Goal: Information Seeking & Learning: Learn about a topic

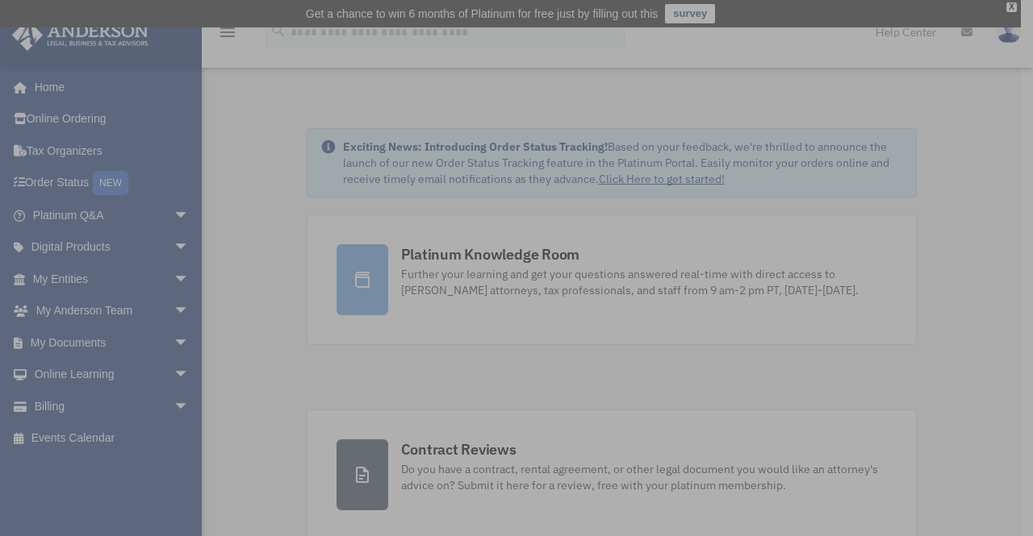
click at [478, 257] on img at bounding box center [512, 268] width 395 height 395
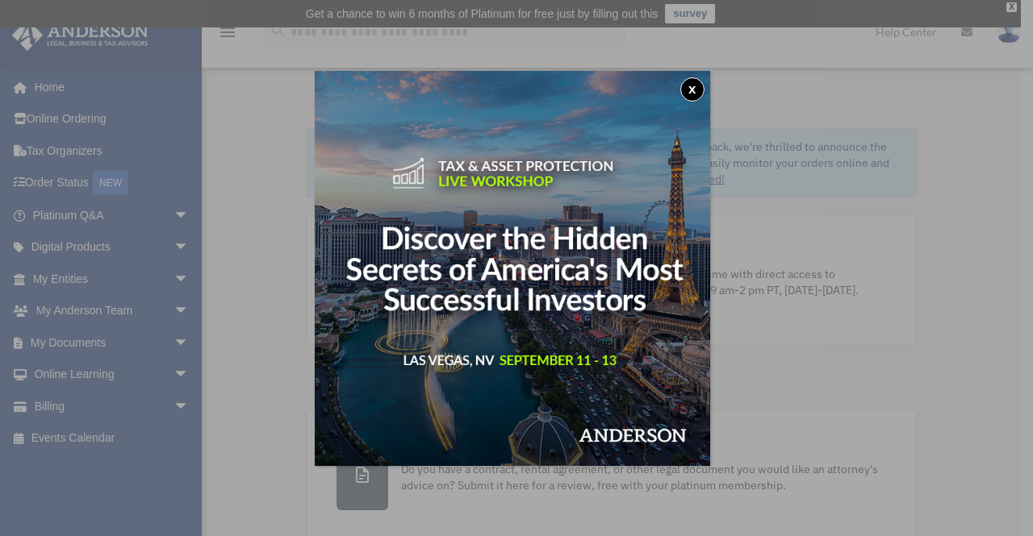
click at [695, 94] on button "x" at bounding box center [692, 89] width 24 height 24
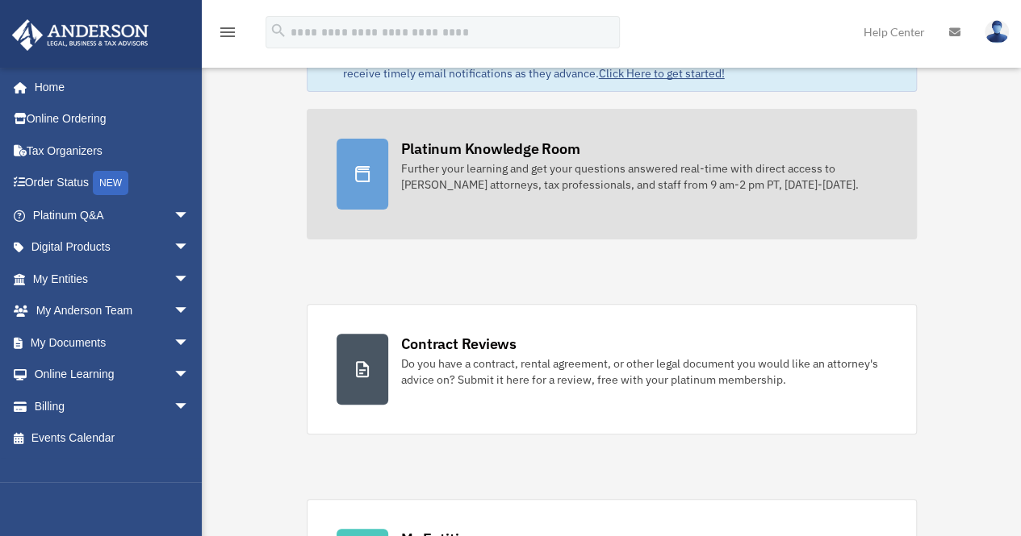
scroll to position [81, 0]
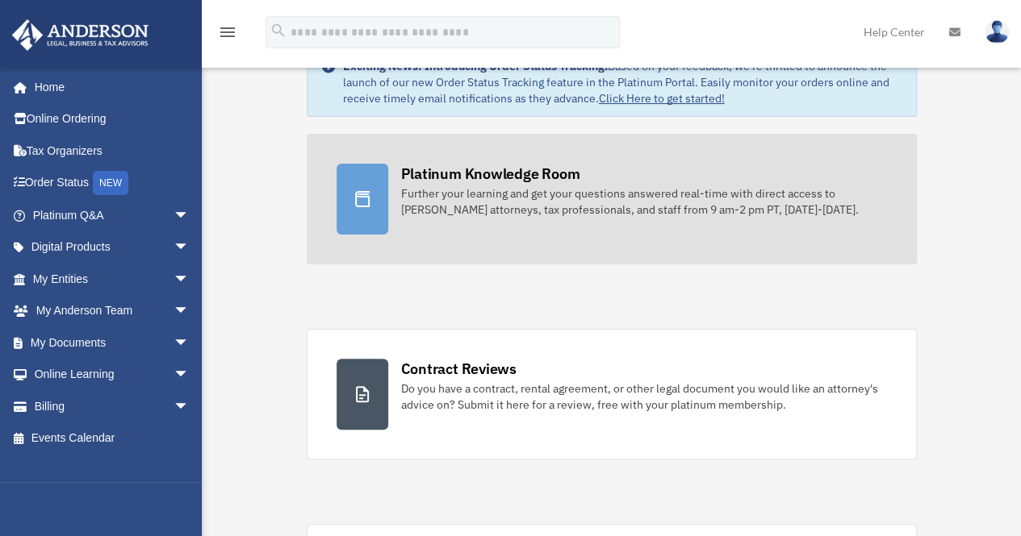
click at [544, 188] on div "Further your learning and get your questions answered real-time with direct acc…" at bounding box center [644, 202] width 486 height 32
click at [361, 192] on icon at bounding box center [362, 199] width 19 height 19
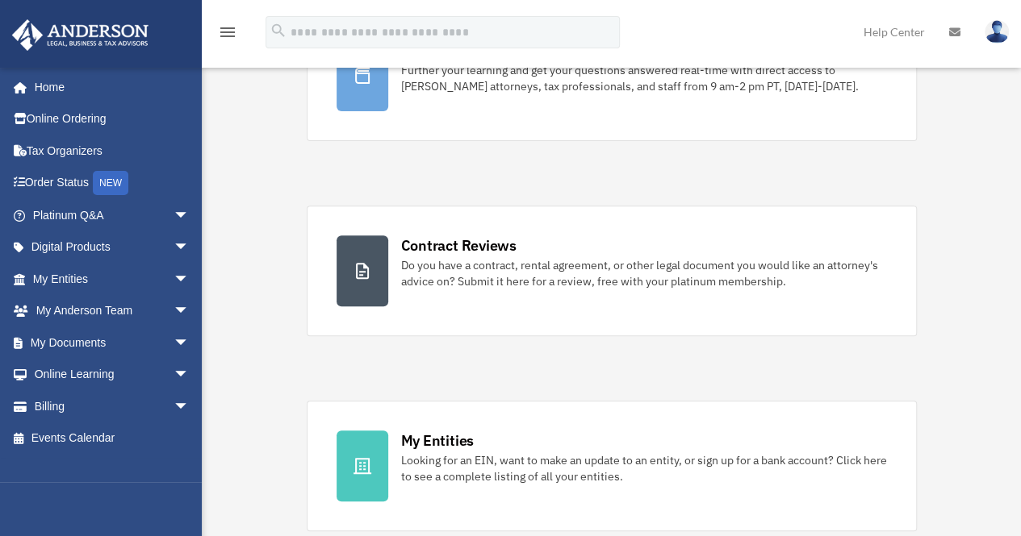
scroll to position [242, 0]
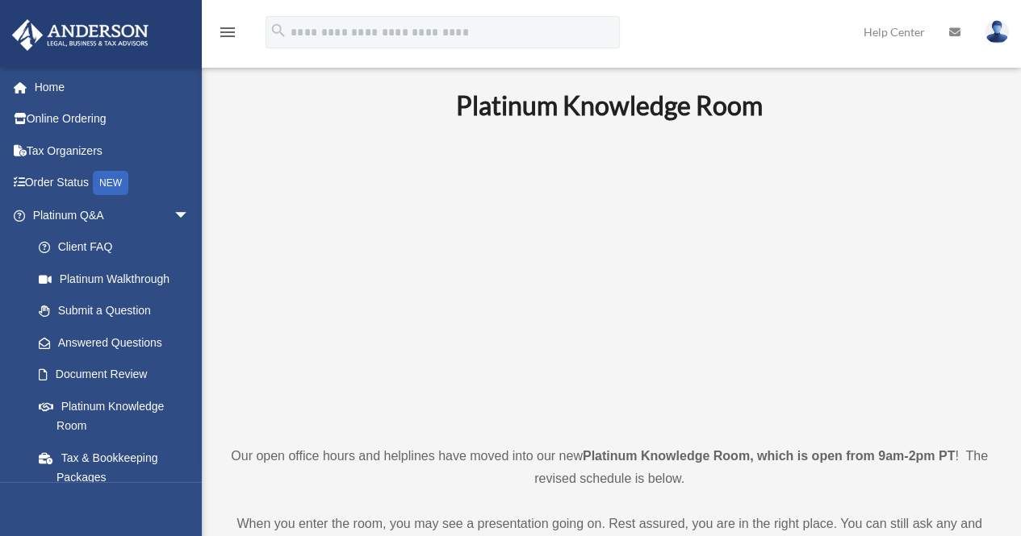
scroll to position [108, 0]
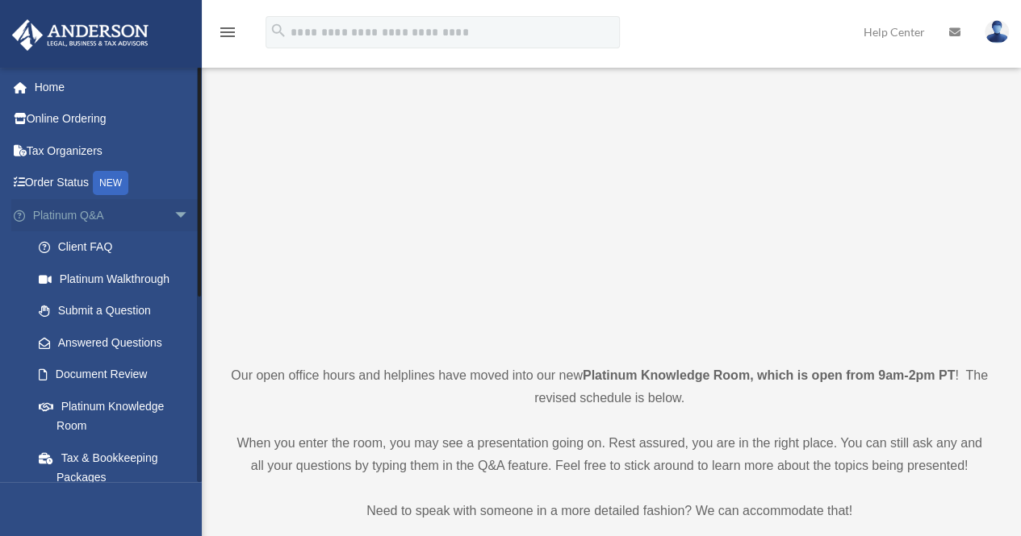
click at [80, 212] on link "Platinum Q&A arrow_drop_down" at bounding box center [112, 215] width 202 height 32
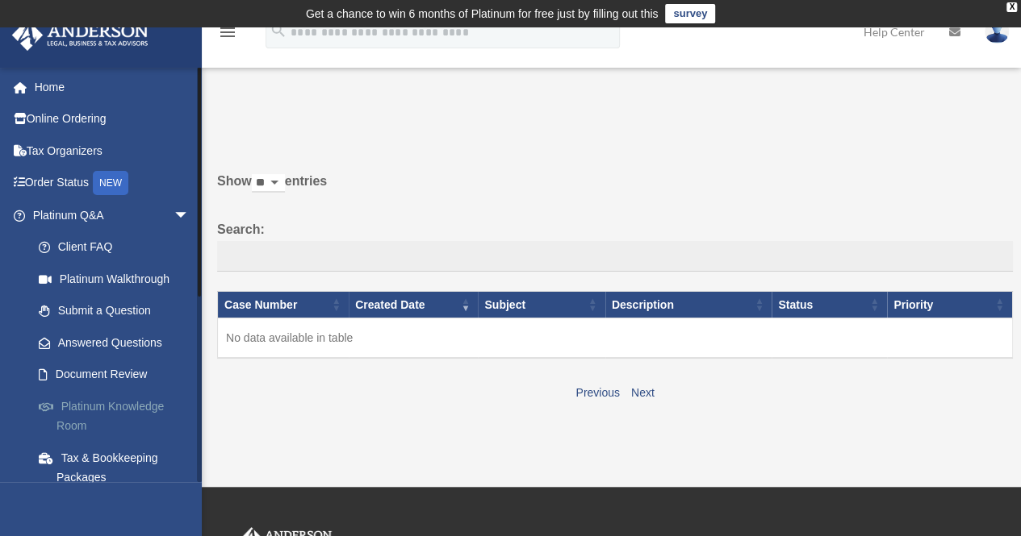
click at [148, 407] on link "Platinum Knowledge Room" at bounding box center [118, 416] width 191 height 52
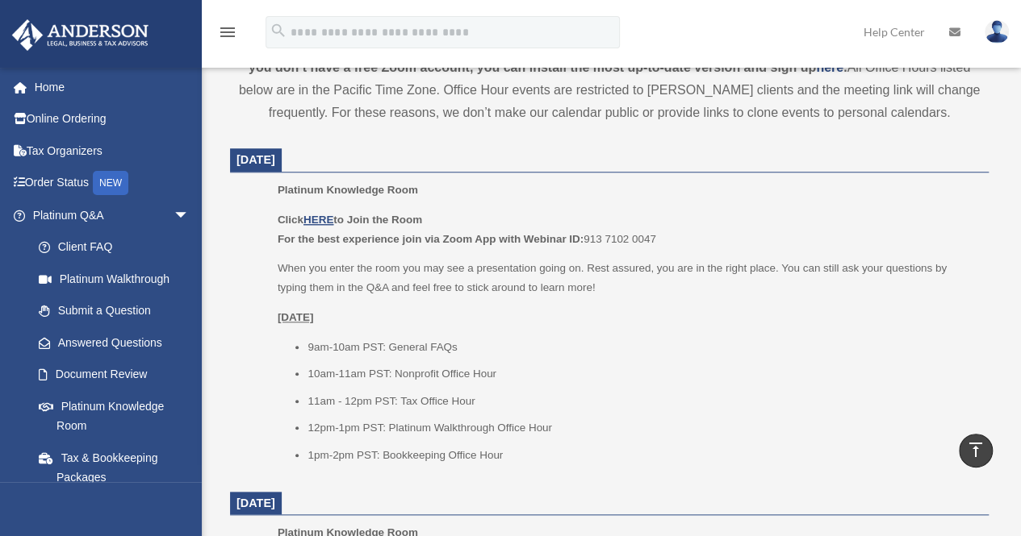
scroll to position [645, 0]
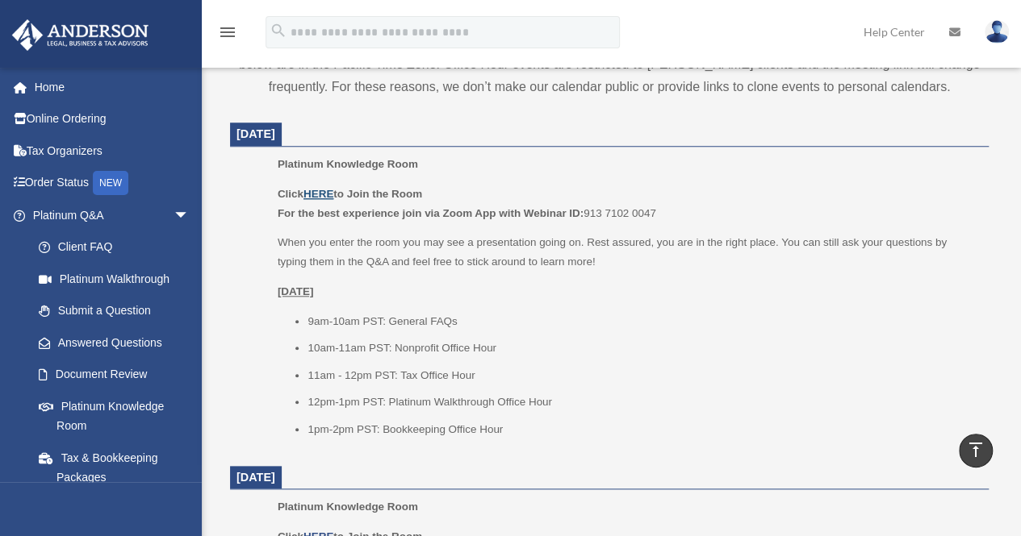
click at [319, 190] on u "HERE" at bounding box center [318, 194] width 30 height 12
